Goal: Task Accomplishment & Management: Use online tool/utility

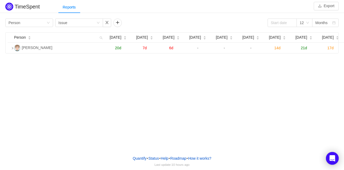
click at [273, 105] on div "TimeSpent Export Reports Group by Person Group by Issue 12 Months Person Nov 20…" at bounding box center [172, 76] width 344 height 152
click at [296, 102] on div "TimeSpent Export Reports Group by Person Group by Issue 12 Months Person Nov 20…" at bounding box center [172, 76] width 344 height 152
click at [208, 121] on div "TimeSpent Export Reports Group by Person Group by Issue 12 Months Person Nov 20…" at bounding box center [172, 76] width 344 height 152
click at [328, 8] on button "Export" at bounding box center [326, 6] width 25 height 8
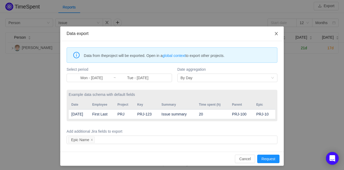
click at [276, 34] on icon "icon: close" at bounding box center [276, 33] width 3 height 3
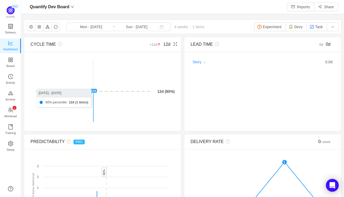
scroll to position [196, 323]
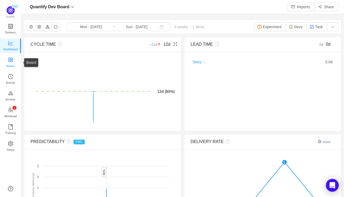
click at [14, 63] on span "Board" at bounding box center [11, 66] width 8 height 11
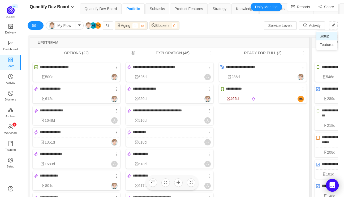
click at [327, 36] on li "Setup" at bounding box center [326, 36] width 21 height 8
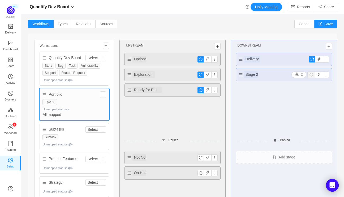
click at [104, 75] on div "Quantify Dev Board Select Story Bug Task Vulnerability Support Feature Request …" at bounding box center [74, 68] width 69 height 34
click at [98, 79] on div "Unmapped statuses (0)" at bounding box center [73, 80] width 63 height 6
click at [98, 141] on div "Unmapped statuses (0)" at bounding box center [73, 144] width 63 height 6
click at [79, 123] on div "Subtasks Select Subtask Unmapped statuses (0)" at bounding box center [74, 136] width 69 height 27
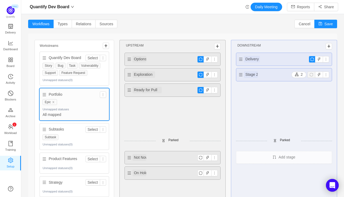
click at [107, 146] on div "Subtasks Select Subtask Unmapped statuses (0)" at bounding box center [74, 136] width 69 height 27
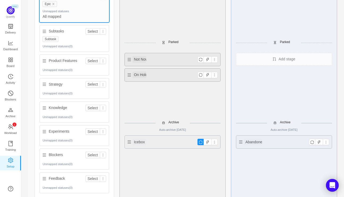
scroll to position [109, 0]
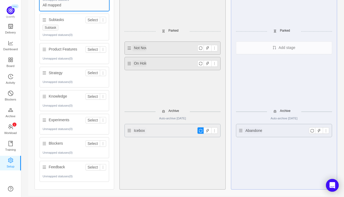
click at [97, 155] on div "Blockers Select Unmapped statuses (0)" at bounding box center [74, 147] width 69 height 21
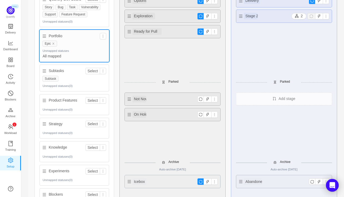
scroll to position [0, 0]
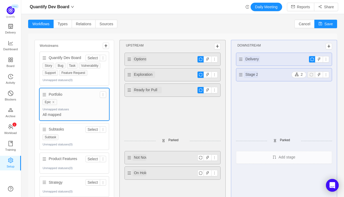
click at [48, 36] on div "Workstreams Quantify Dev Board Select Story Bug Task Vulnerability Support Feat…" at bounding box center [182, 169] width 309 height 272
click at [61, 24] on span "Types" at bounding box center [63, 24] width 10 height 4
click at [58, 25] on input "Types" at bounding box center [58, 25] width 0 height 0
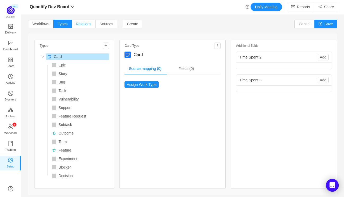
click at [88, 23] on span "Relations" at bounding box center [83, 24] width 15 height 4
click at [76, 25] on input "Relations" at bounding box center [76, 25] width 0 height 0
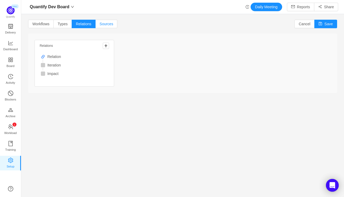
click at [107, 24] on span "Sources" at bounding box center [107, 24] width 14 height 4
click at [100, 25] on input "Sources" at bounding box center [100, 25] width 0 height 0
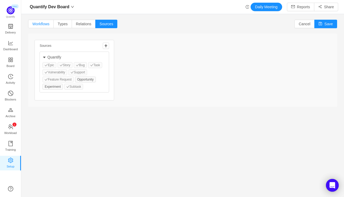
click at [36, 26] on label "Workflows" at bounding box center [40, 24] width 25 height 8
click at [32, 25] on input "Workflows" at bounding box center [32, 25] width 0 height 0
